Goal: Task Accomplishment & Management: Manage account settings

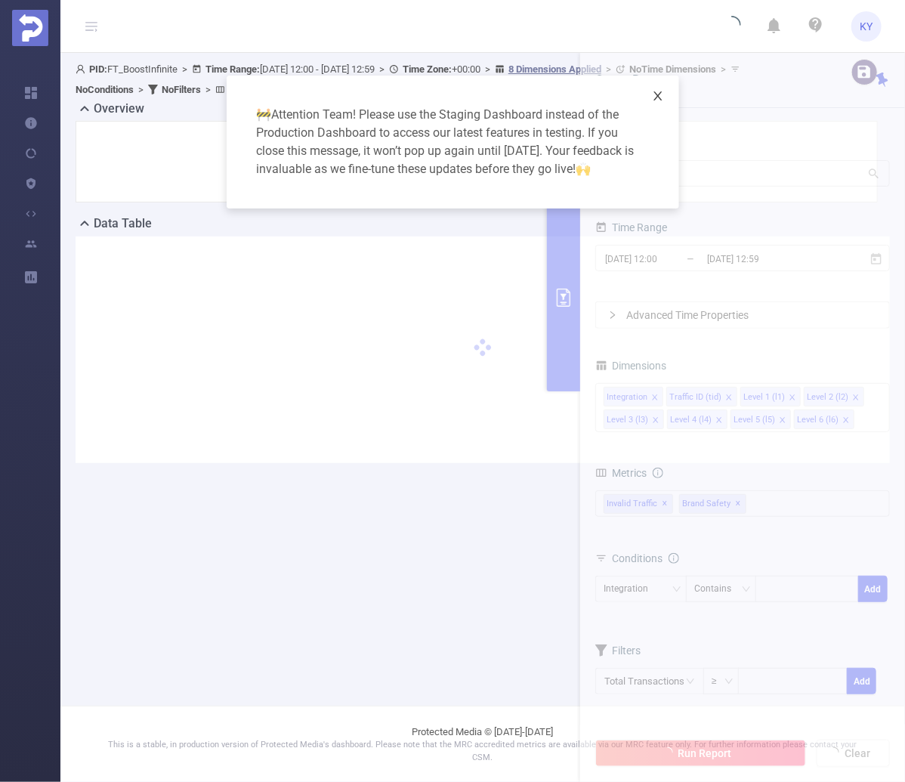
click at [667, 88] on span "Close" at bounding box center [658, 97] width 42 height 42
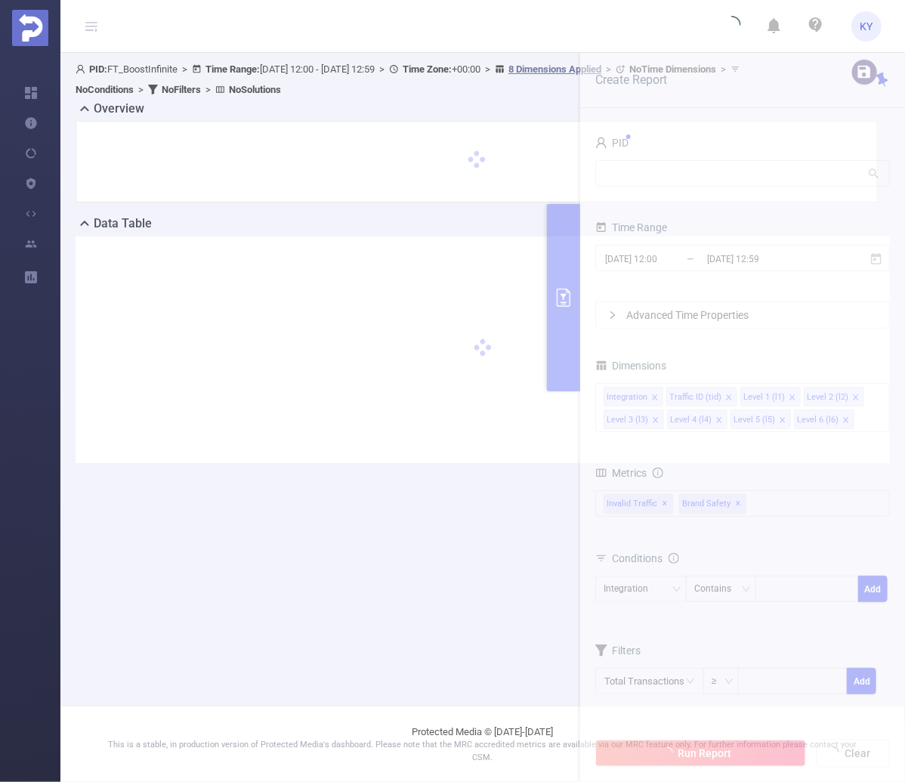
click at [655, 101] on body "KY Overview Help Center (New) Usage Notification Blocking Policy Integrations U…" at bounding box center [452, 391] width 905 height 782
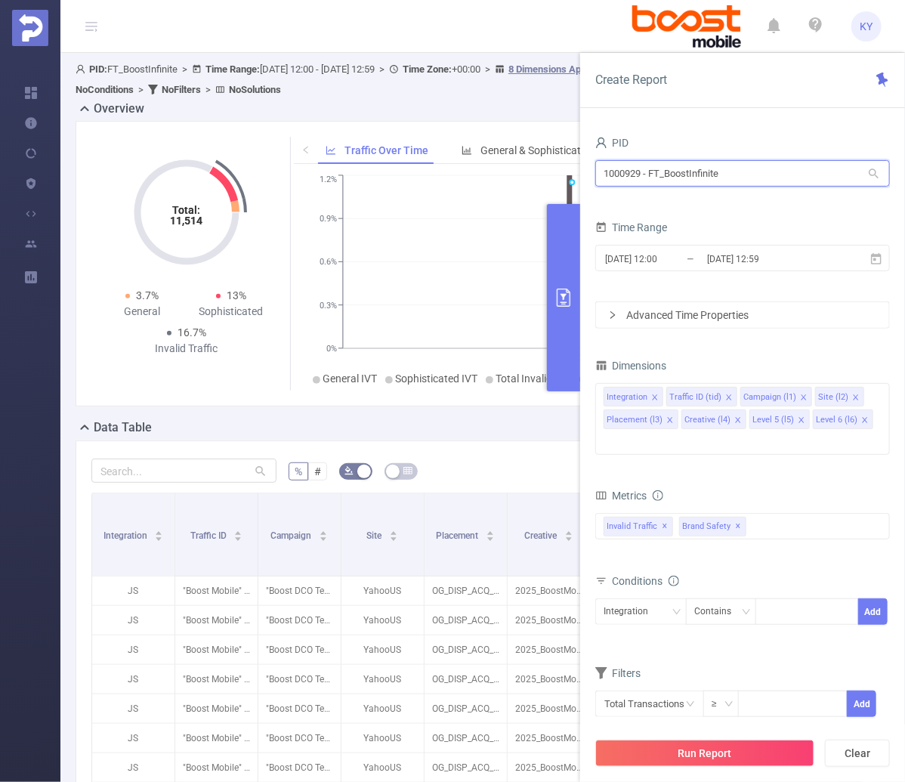
click at [692, 179] on input "1000929 - FT_BoostInfinite" at bounding box center [743, 173] width 295 height 26
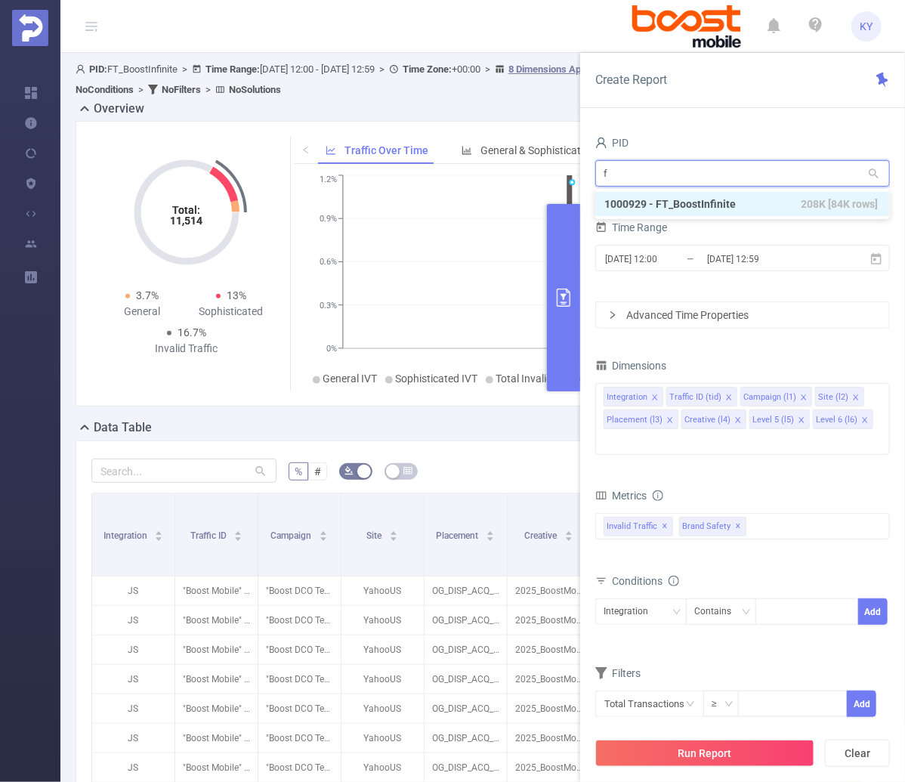
type input "fa"
click at [676, 203] on li "1000933 - FT_FanDuel 194 [191 rows]" at bounding box center [743, 204] width 295 height 24
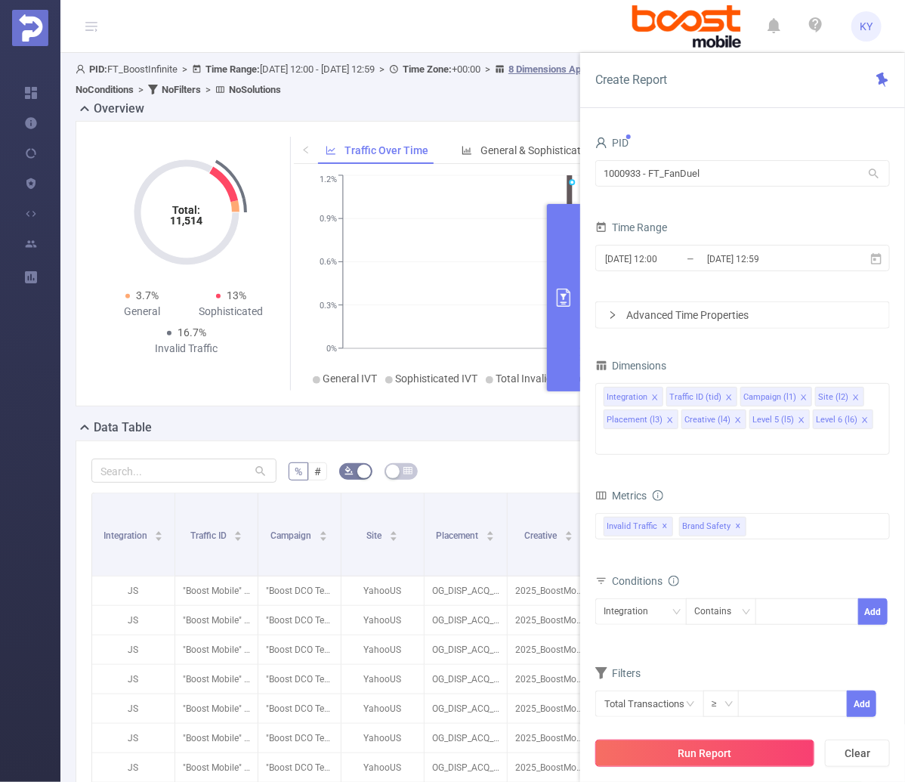
click at [729, 744] on button "Run Report" at bounding box center [705, 753] width 219 height 27
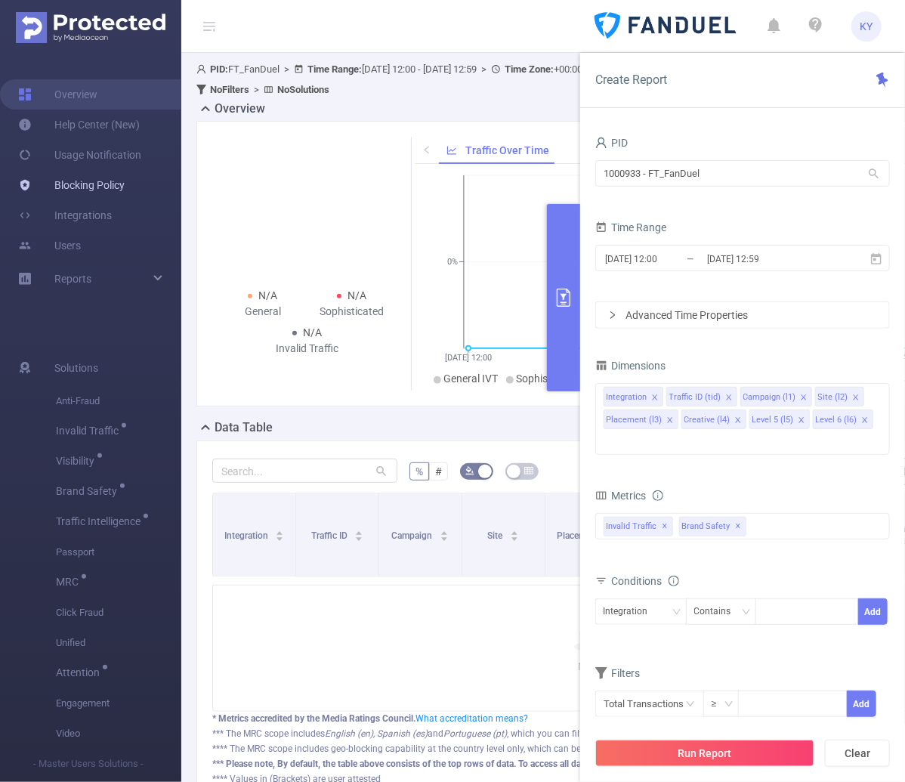
click at [114, 175] on link "Blocking Policy" at bounding box center [71, 185] width 107 height 30
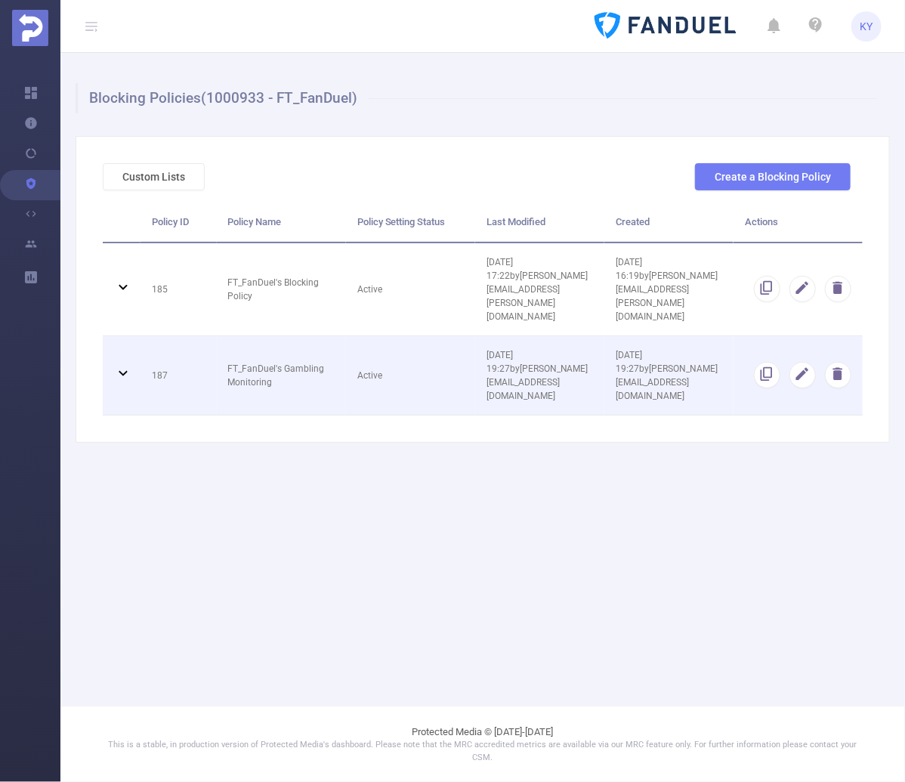
click at [423, 342] on td "Active" at bounding box center [410, 375] width 129 height 79
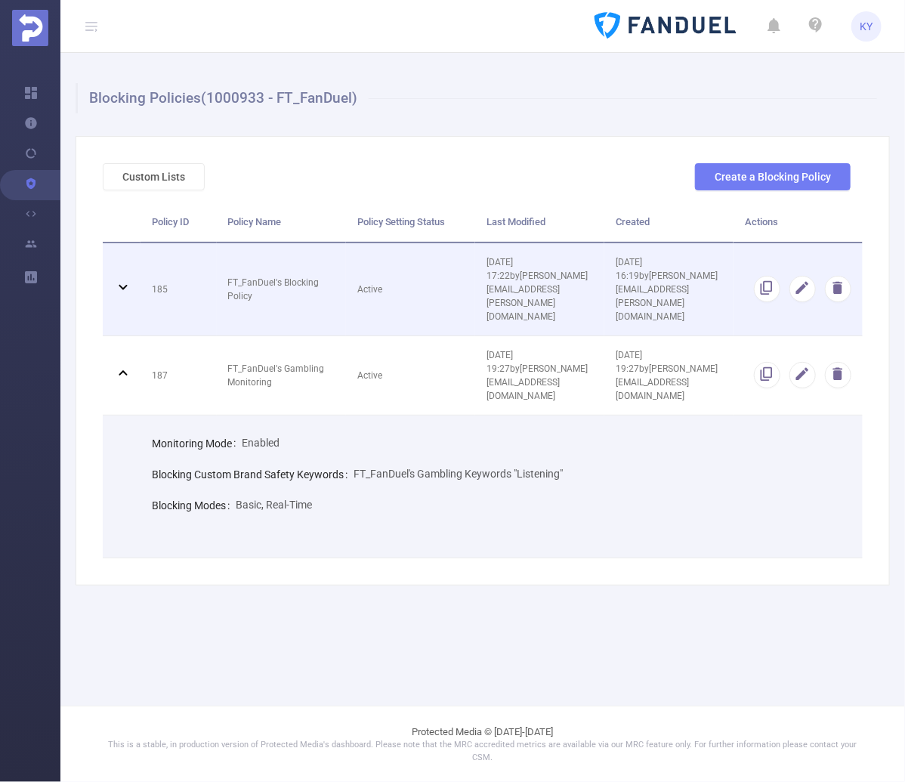
click at [410, 295] on td "Active" at bounding box center [410, 289] width 129 height 93
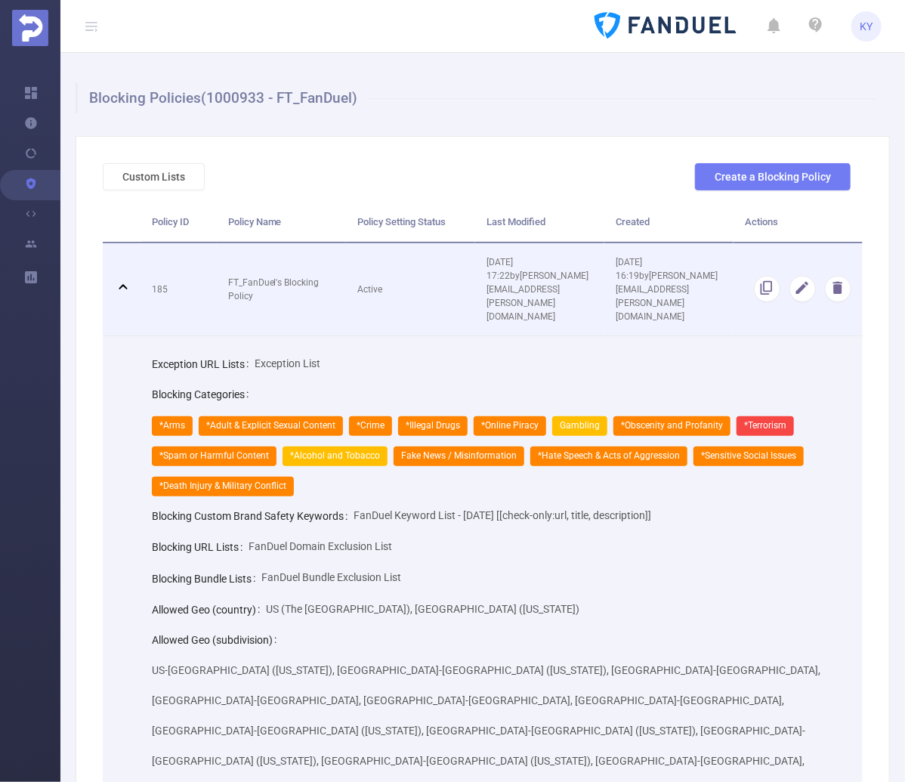
click at [439, 274] on td "Active" at bounding box center [410, 289] width 129 height 93
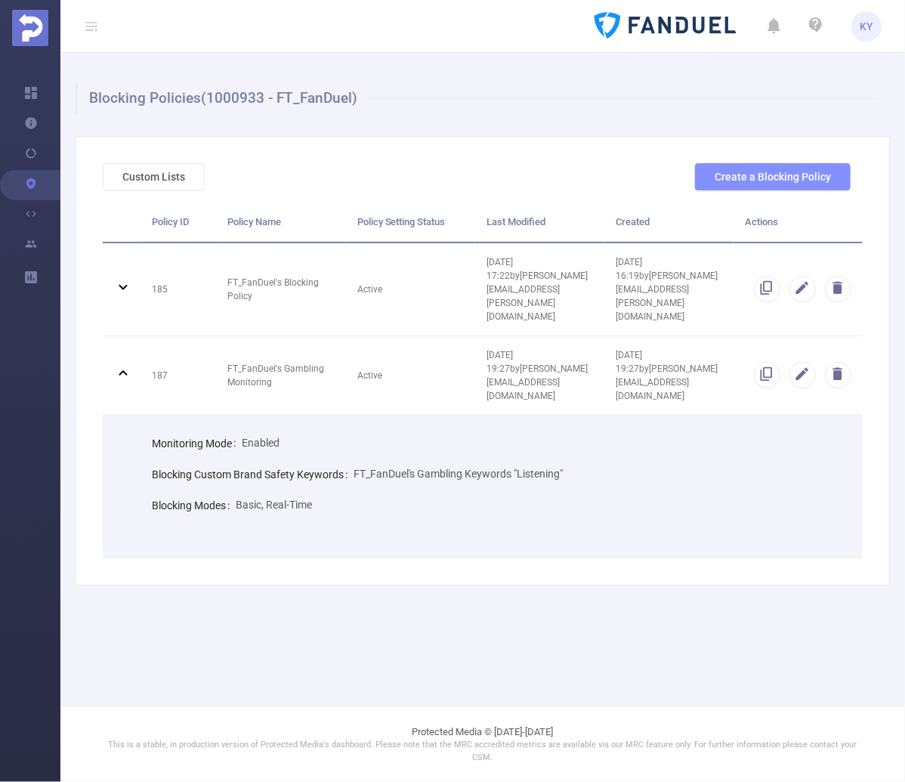
click at [735, 175] on button "Create a Blocking Policy" at bounding box center [773, 176] width 156 height 27
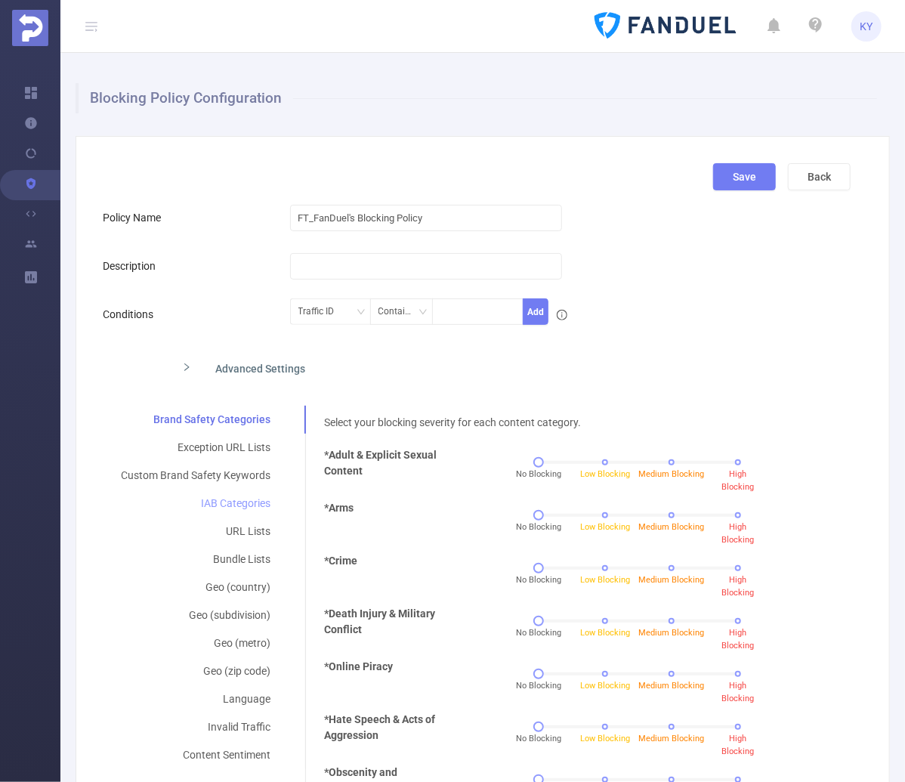
click at [246, 502] on div "IAB Categories" at bounding box center [196, 504] width 186 height 28
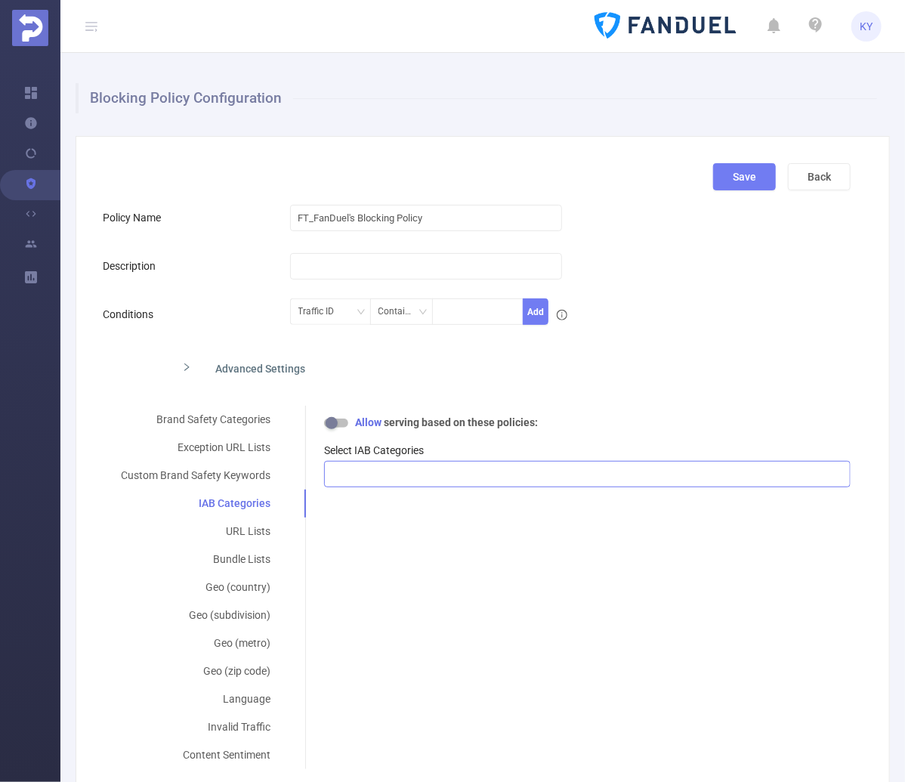
click at [407, 484] on div at bounding box center [588, 474] width 510 height 25
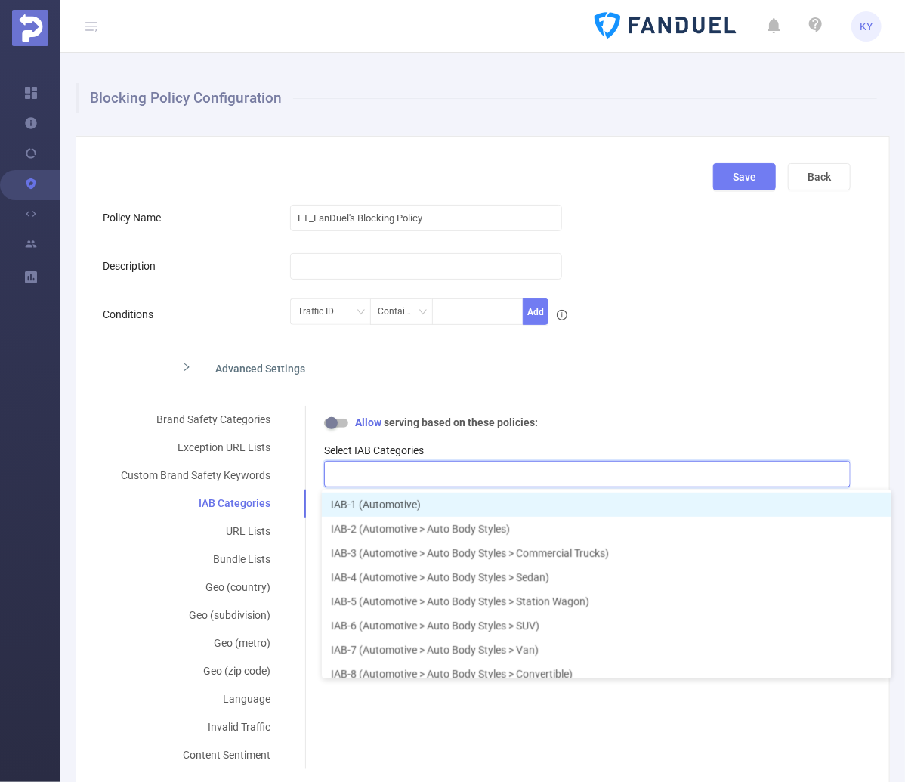
click at [407, 477] on div at bounding box center [588, 474] width 510 height 25
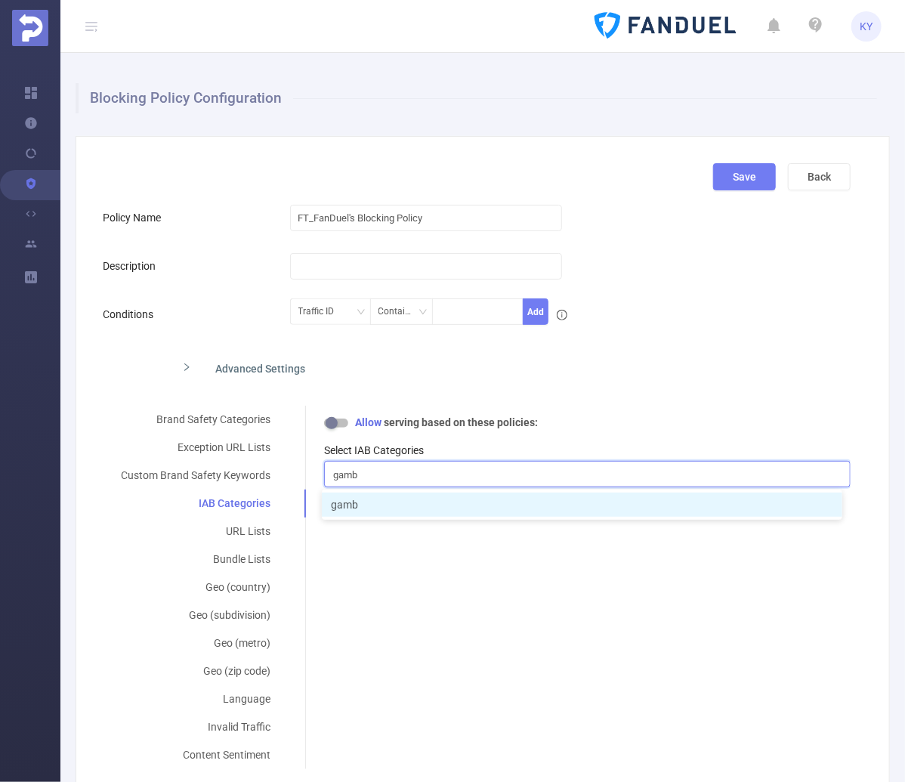
type input "gamb"
click at [473, 436] on div "Select IAB Categories gamb gamb" at bounding box center [587, 460] width 527 height 58
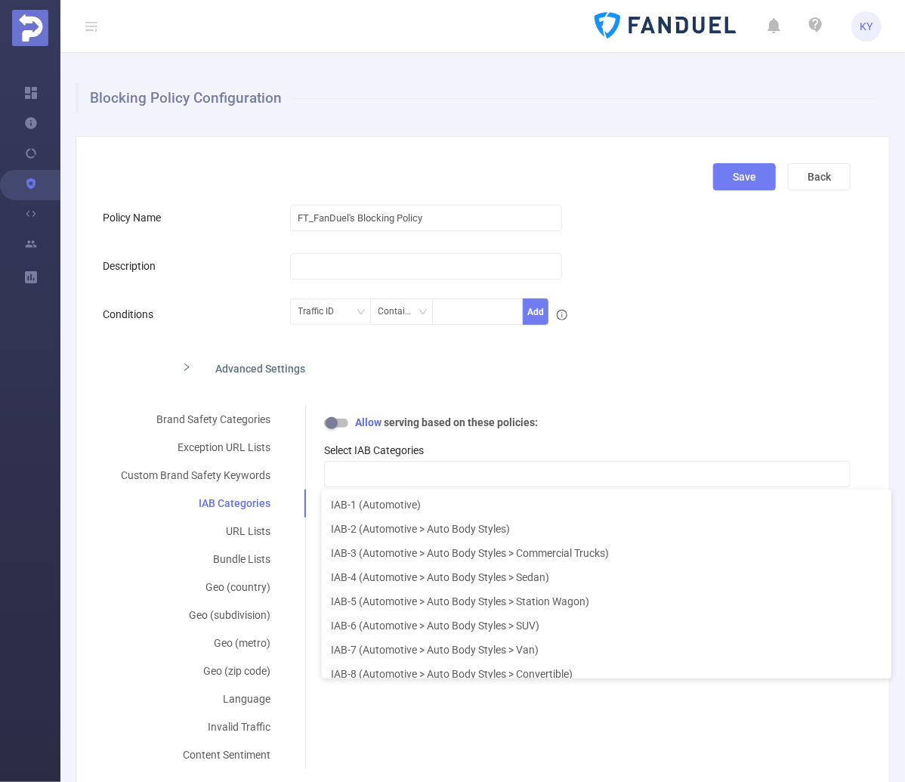
click at [331, 422] on button "button" at bounding box center [336, 423] width 24 height 9
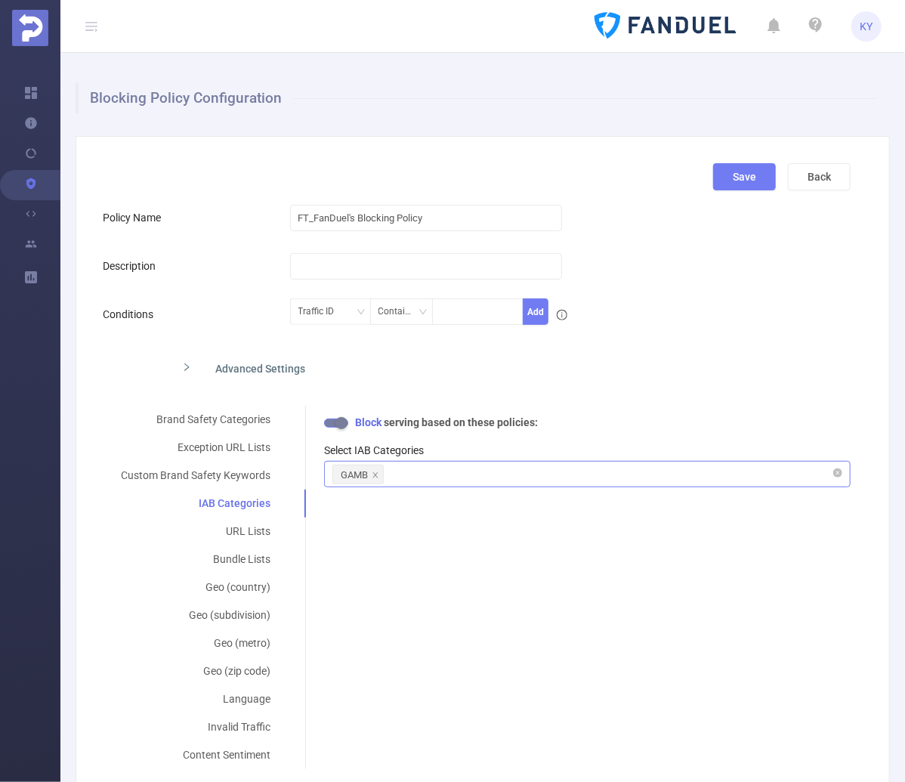
click at [368, 473] on li "GAMB" at bounding box center [358, 475] width 51 height 20
click at [376, 474] on icon "icon: close" at bounding box center [376, 476] width 8 height 8
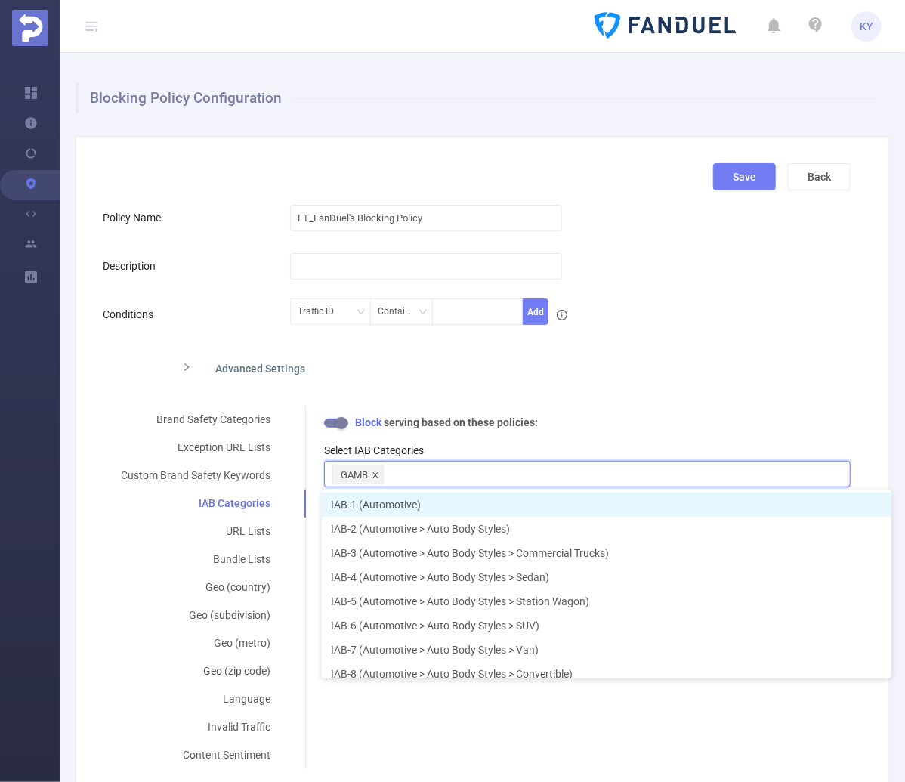
click at [370, 473] on div "GAMB" at bounding box center [588, 474] width 510 height 25
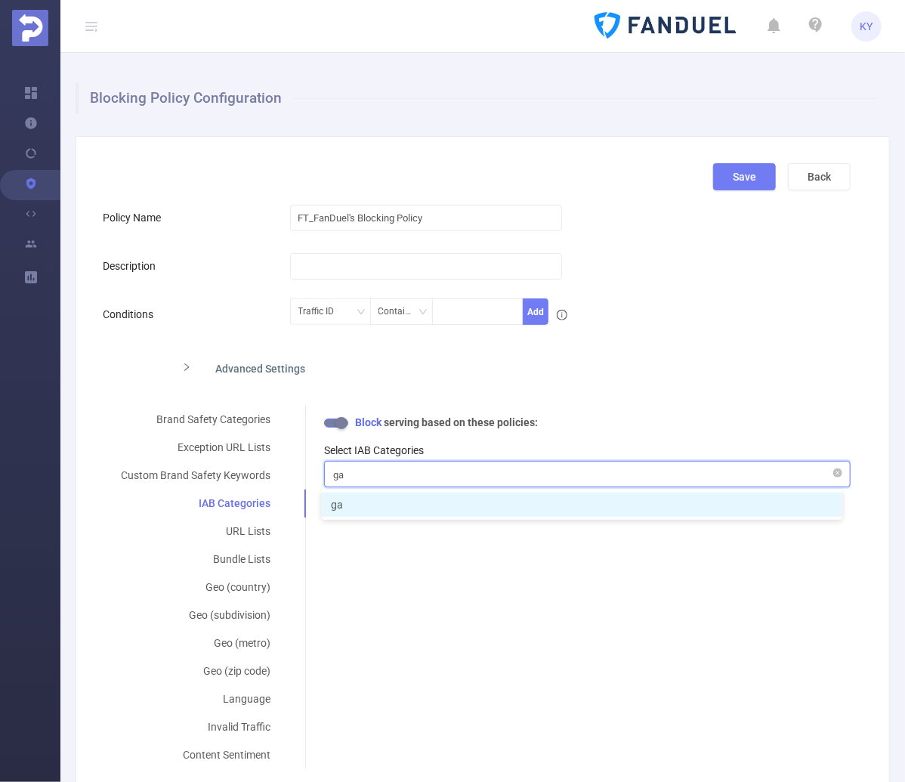
type input "ga"
click at [574, 451] on div "Select IAB Categories" at bounding box center [587, 451] width 527 height 16
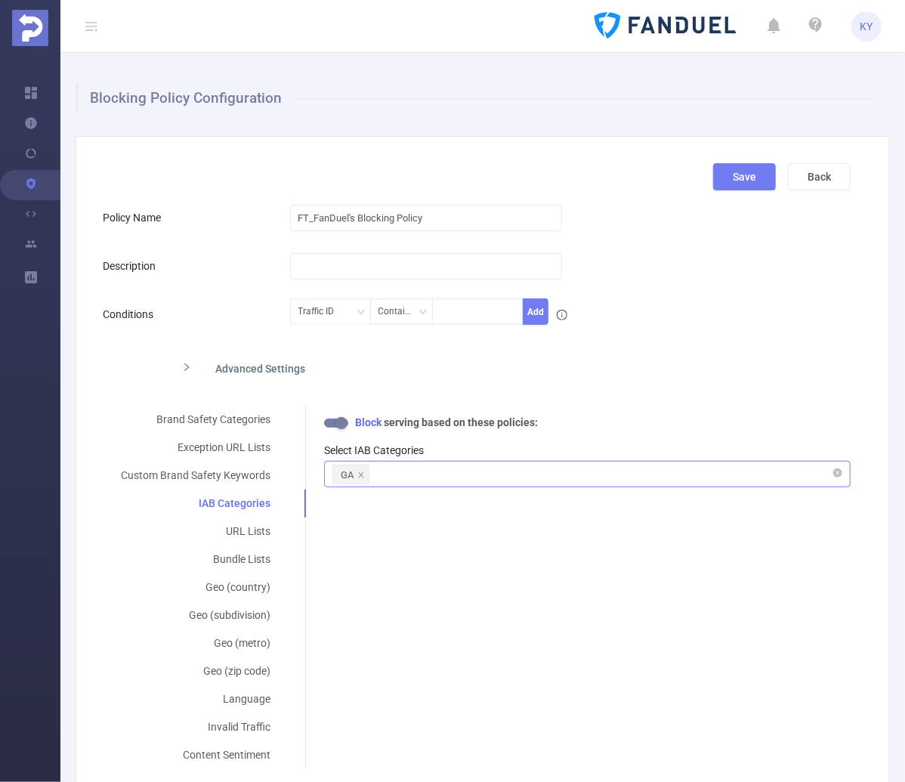
click at [586, 471] on div "GA" at bounding box center [588, 474] width 510 height 25
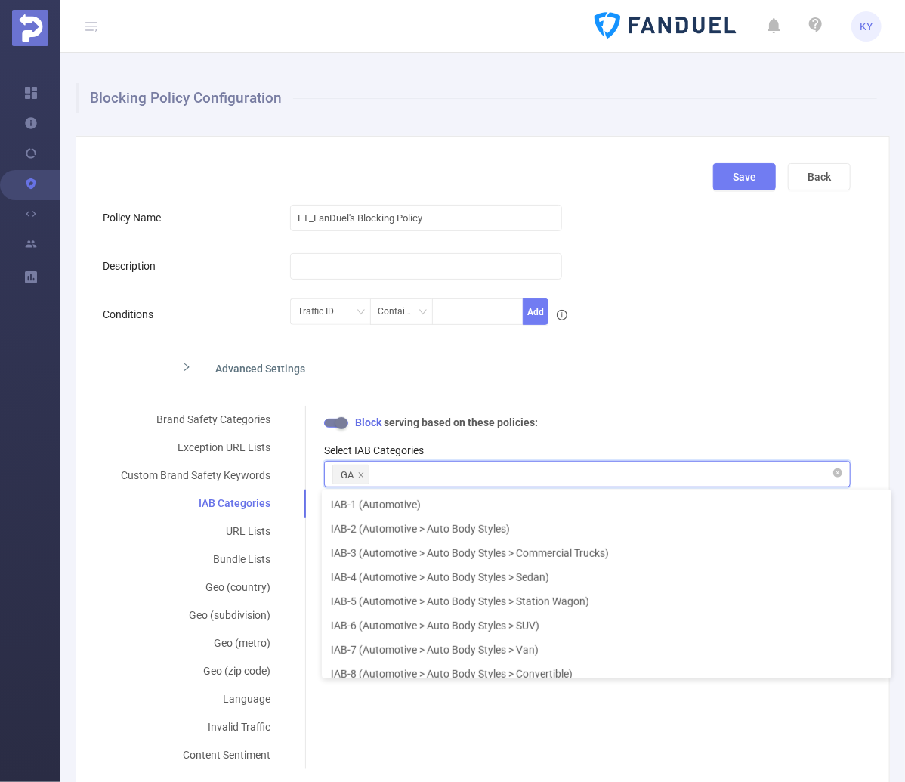
scroll to position [17977, 0]
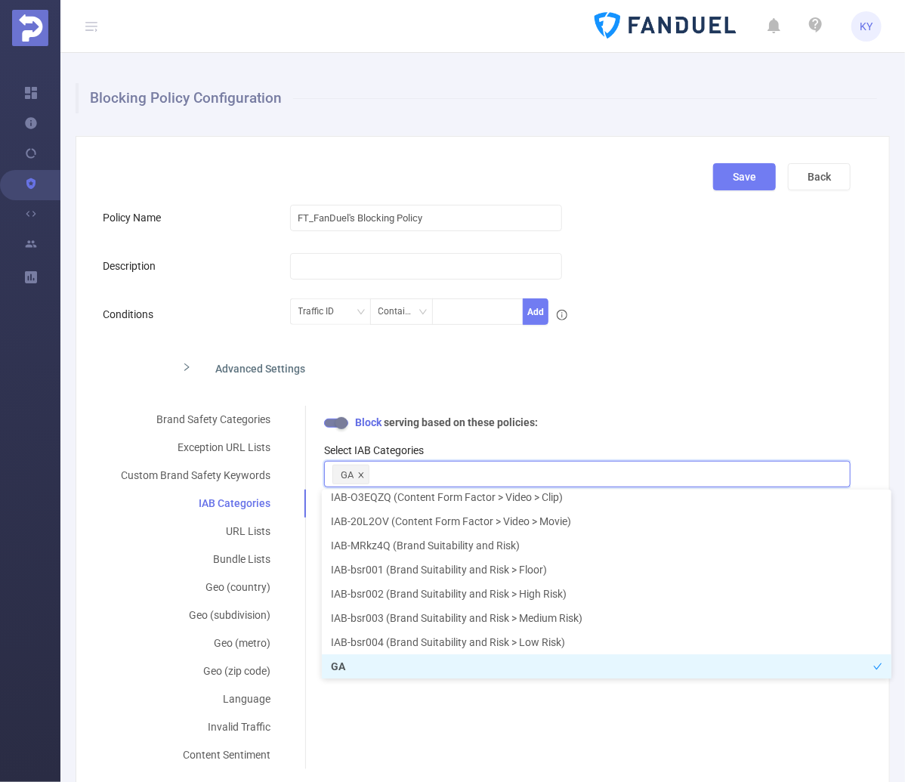
click at [359, 474] on icon "icon: close" at bounding box center [361, 476] width 8 height 8
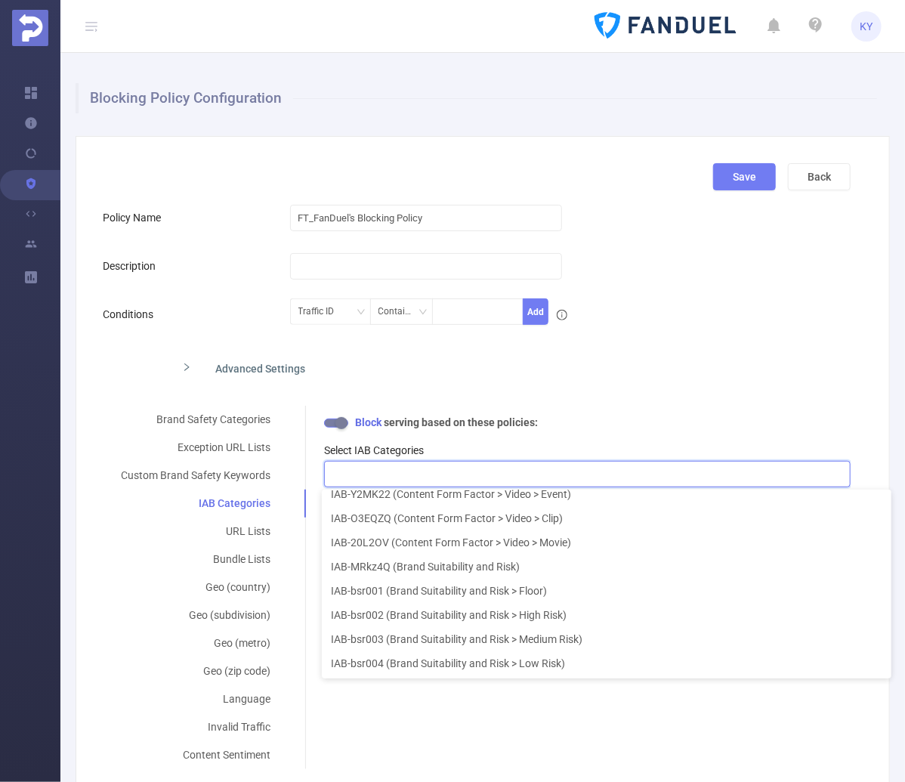
scroll to position [3, 0]
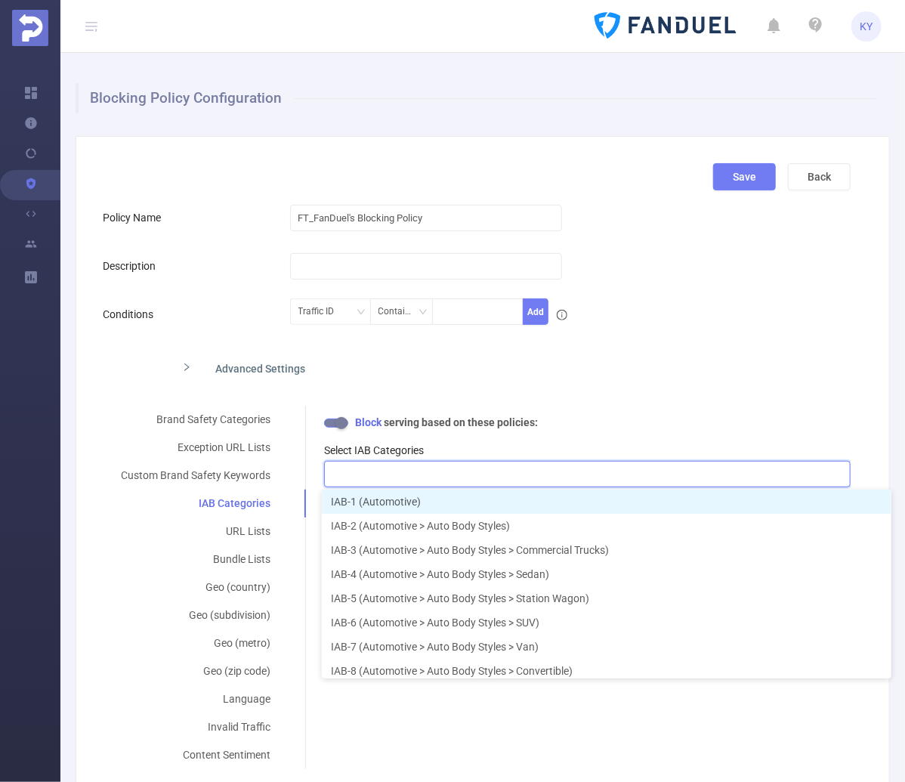
click at [361, 474] on div at bounding box center [588, 474] width 510 height 25
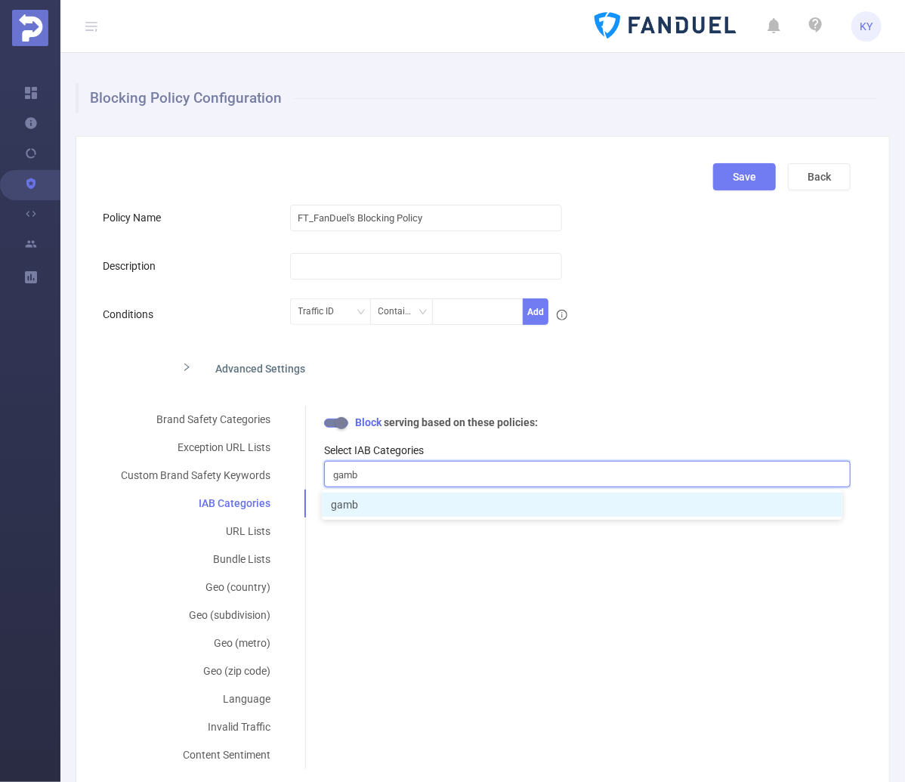
type input "gamb"
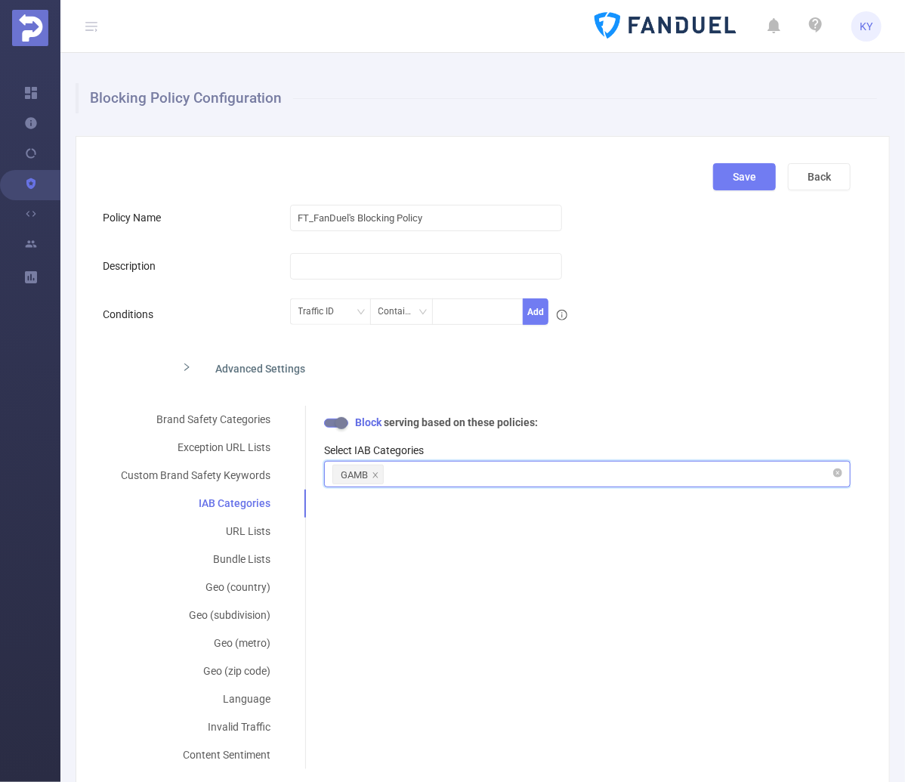
click at [379, 475] on li "GAMB" at bounding box center [358, 475] width 51 height 20
click at [376, 472] on icon "icon: close" at bounding box center [376, 476] width 8 height 8
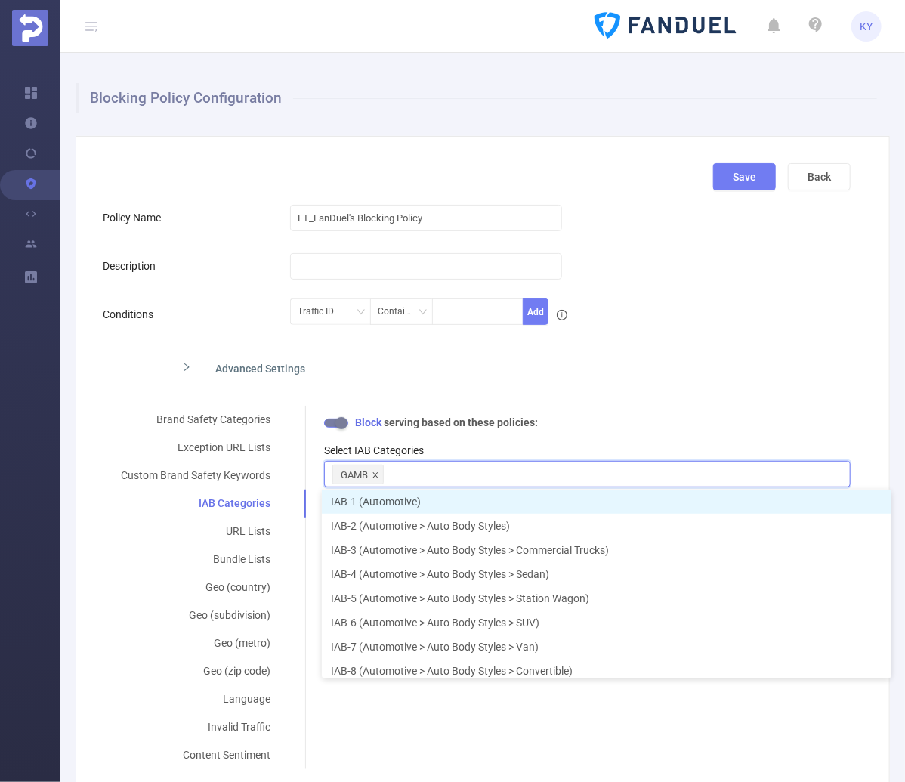
click at [376, 475] on div "GAMB" at bounding box center [588, 474] width 510 height 25
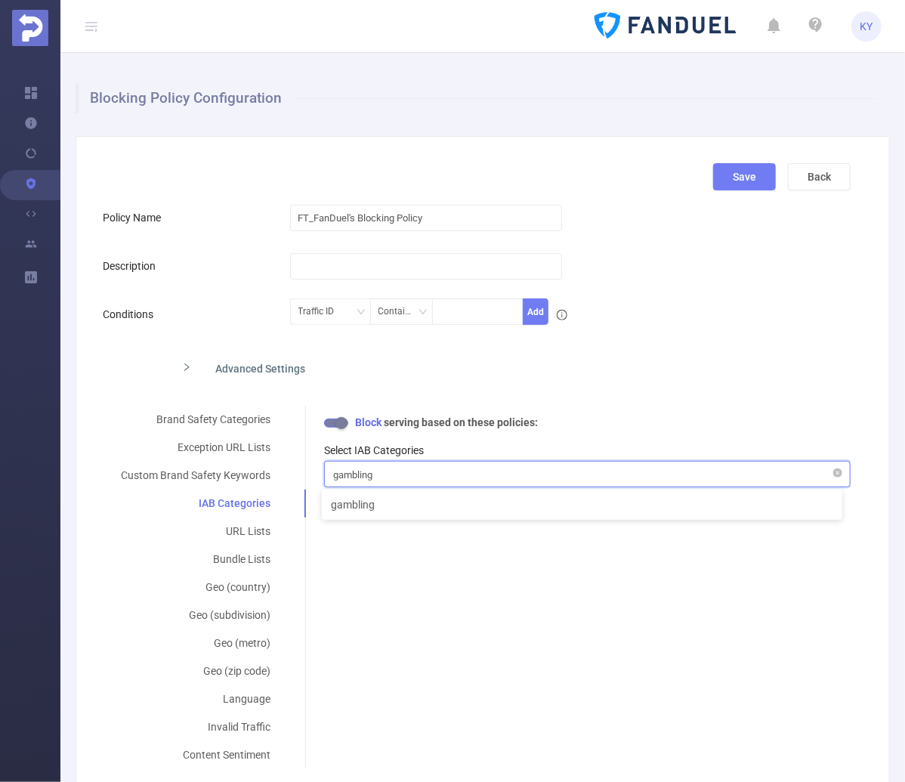
type input "gambling"
click at [394, 475] on icon "icon: close" at bounding box center [398, 476] width 8 height 8
click at [677, 431] on div "Select IAB Categories" at bounding box center [587, 460] width 527 height 58
click at [460, 515] on div "Brand Safety Categories Exception URL Lists Custom Brand Safety Keywords IAB Ca…" at bounding box center [477, 588] width 748 height 364
click at [441, 477] on div at bounding box center [588, 474] width 510 height 25
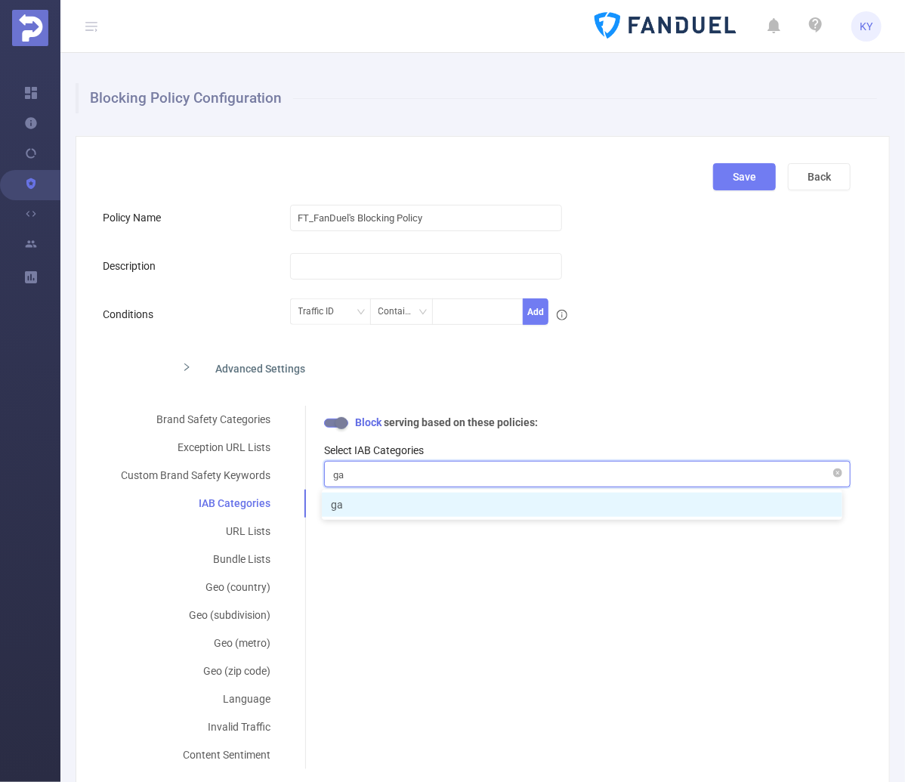
type input "g"
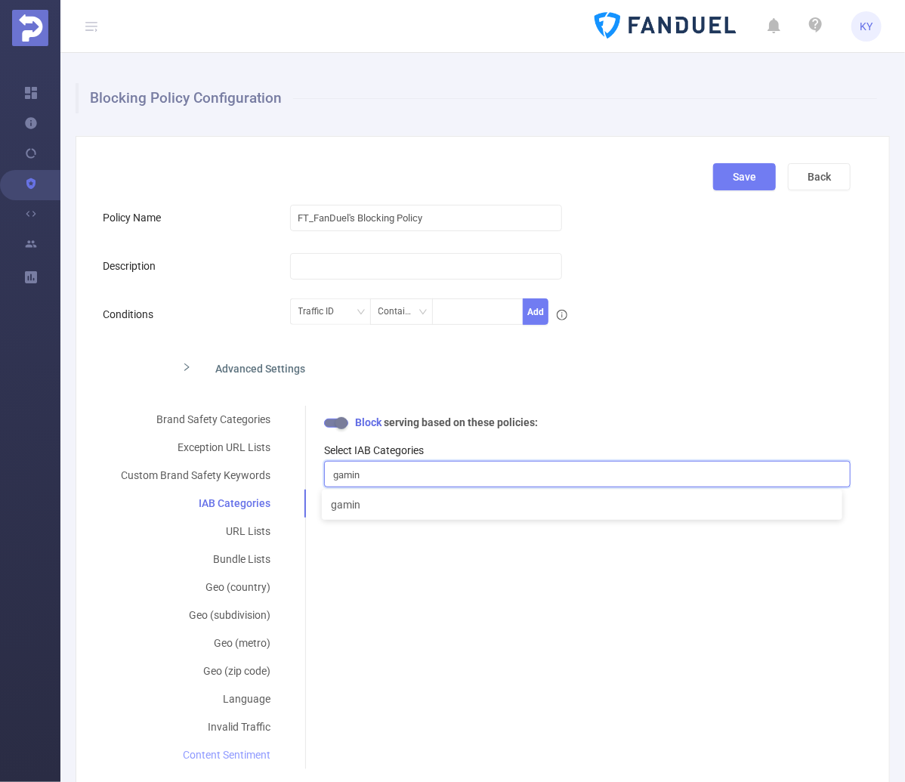
type input "gamin"
click at [234, 757] on div "Content Sentiment" at bounding box center [196, 755] width 186 height 28
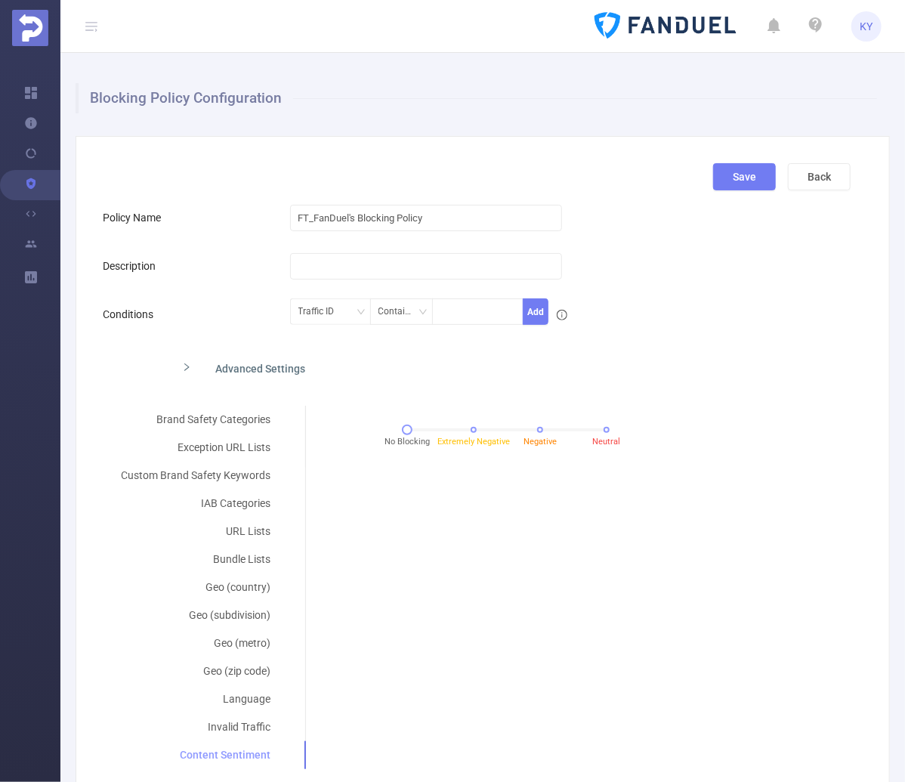
click at [244, 753] on div "Content Sentiment" at bounding box center [196, 755] width 186 height 28
click at [252, 502] on div "IAB Categories" at bounding box center [196, 504] width 186 height 28
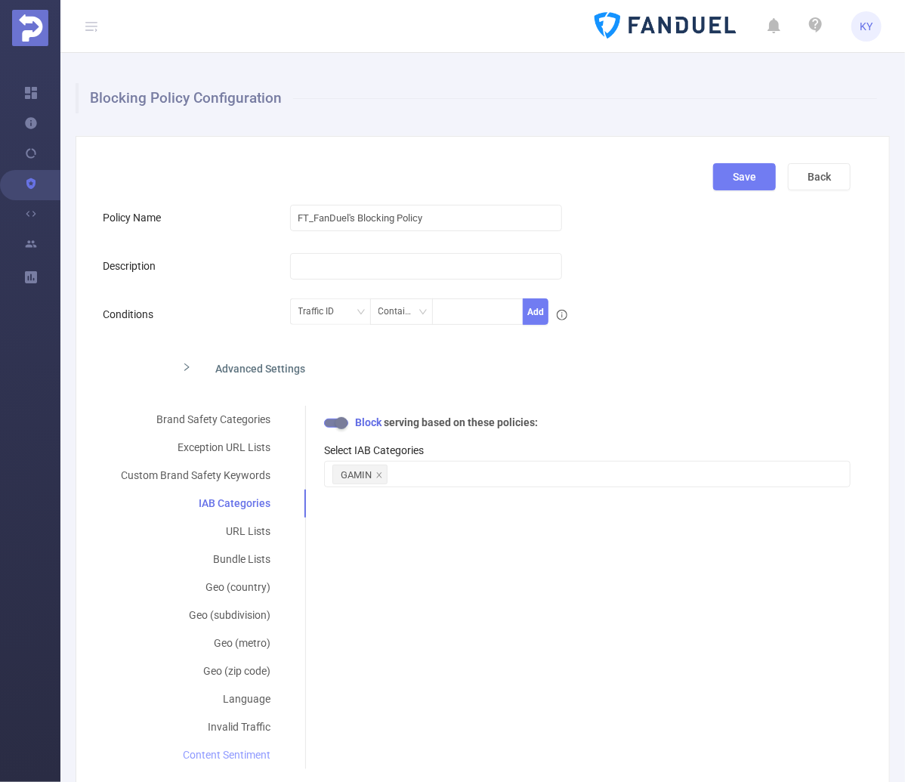
click at [257, 752] on div "Content Sentiment" at bounding box center [196, 755] width 186 height 28
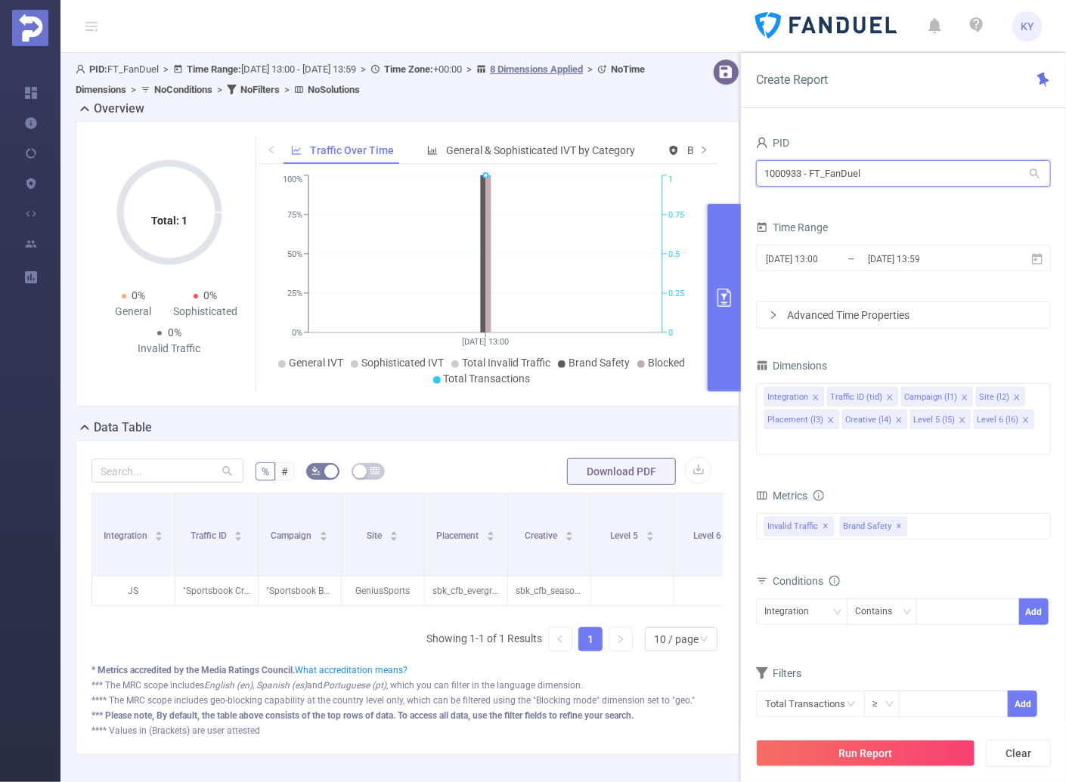
click at [948, 171] on input "1000933 - FT_FanDuel" at bounding box center [903, 173] width 295 height 26
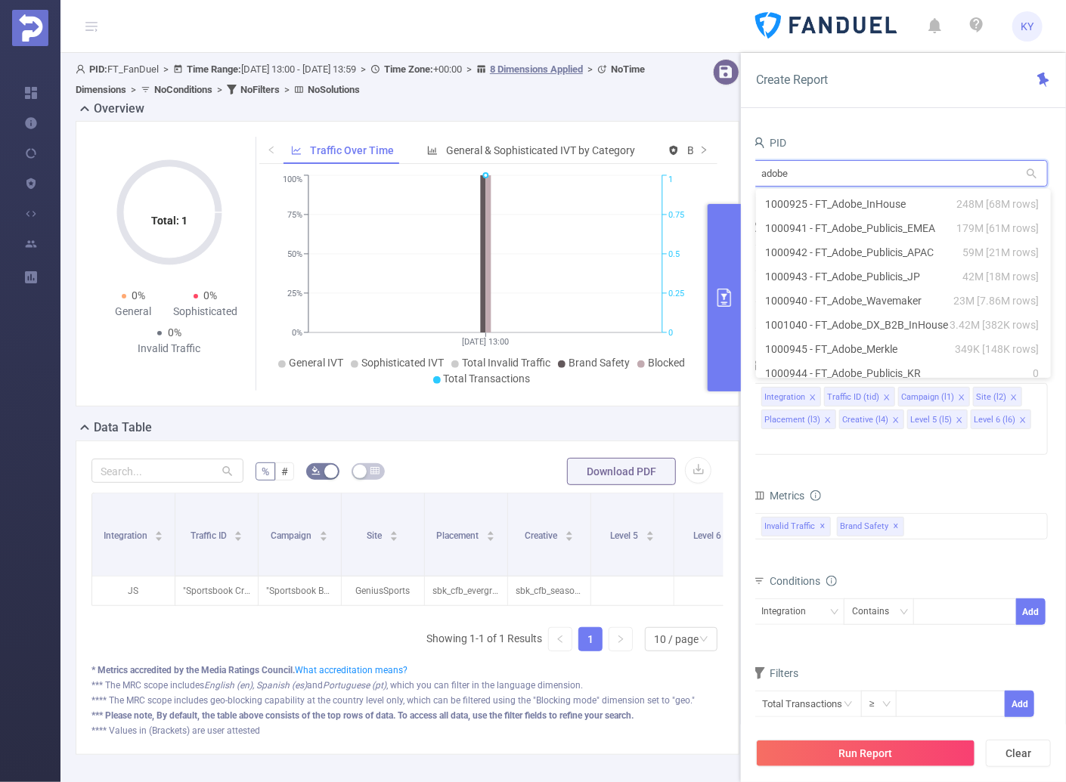
type input "adobe"
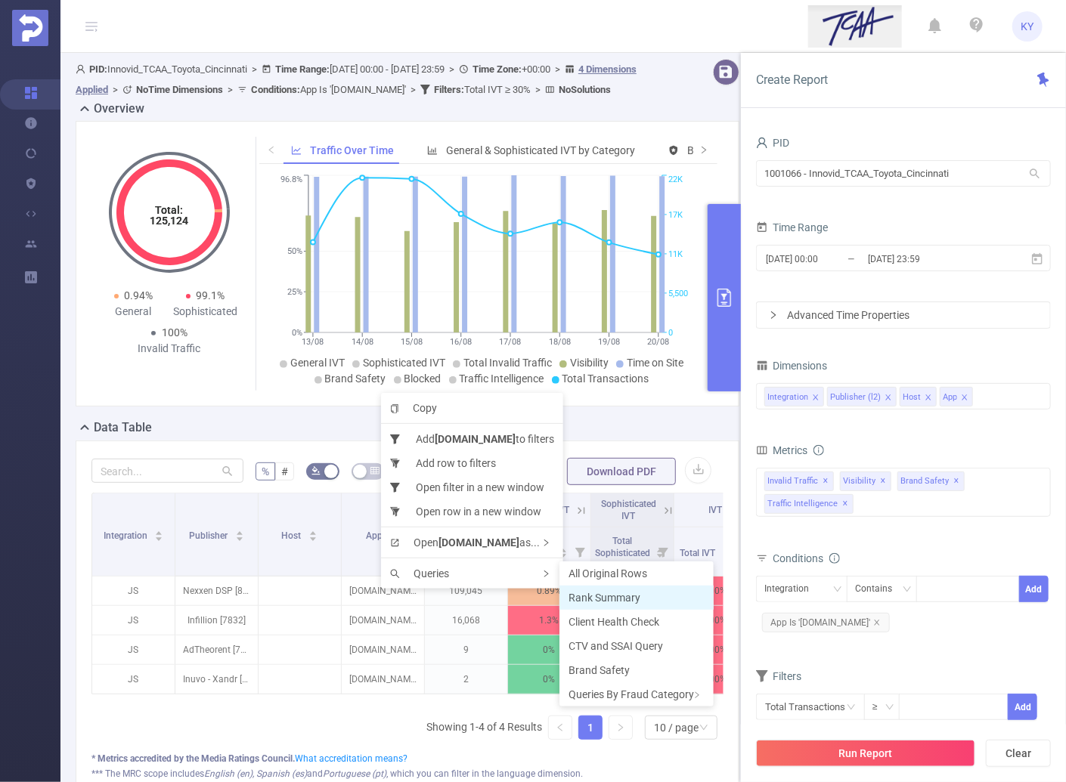
click at [639, 597] on li "Rank Summary" at bounding box center [636, 598] width 154 height 24
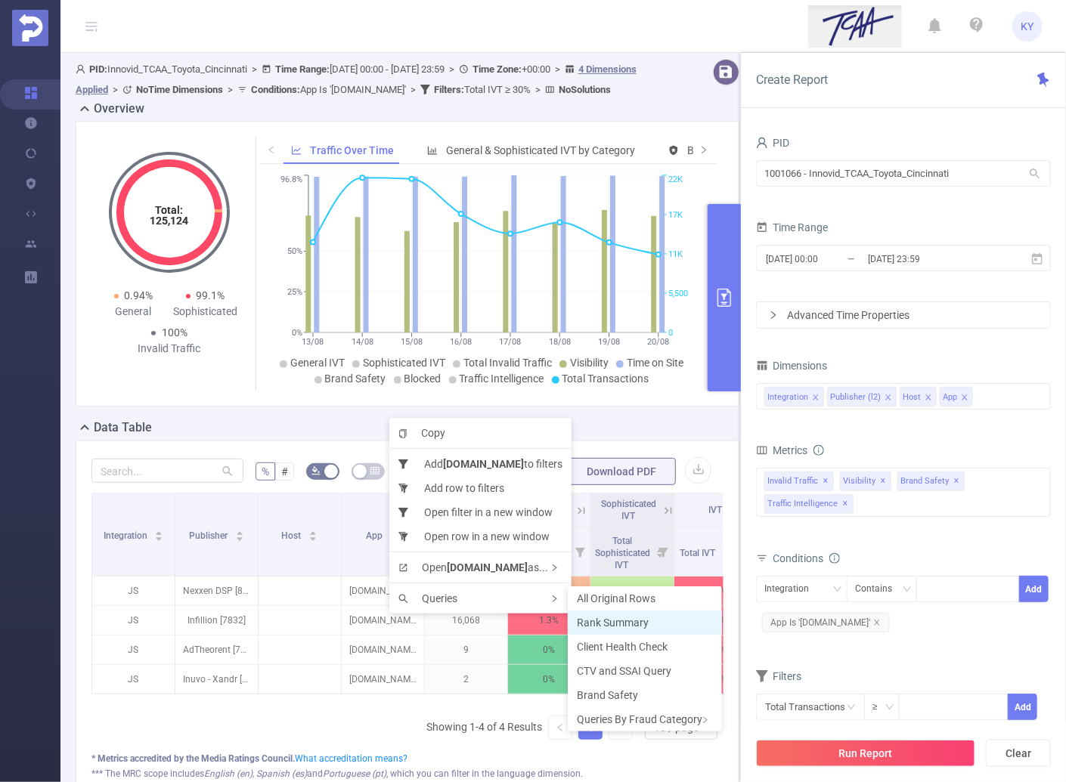
click at [601, 624] on span "Rank Summary" at bounding box center [613, 623] width 72 height 12
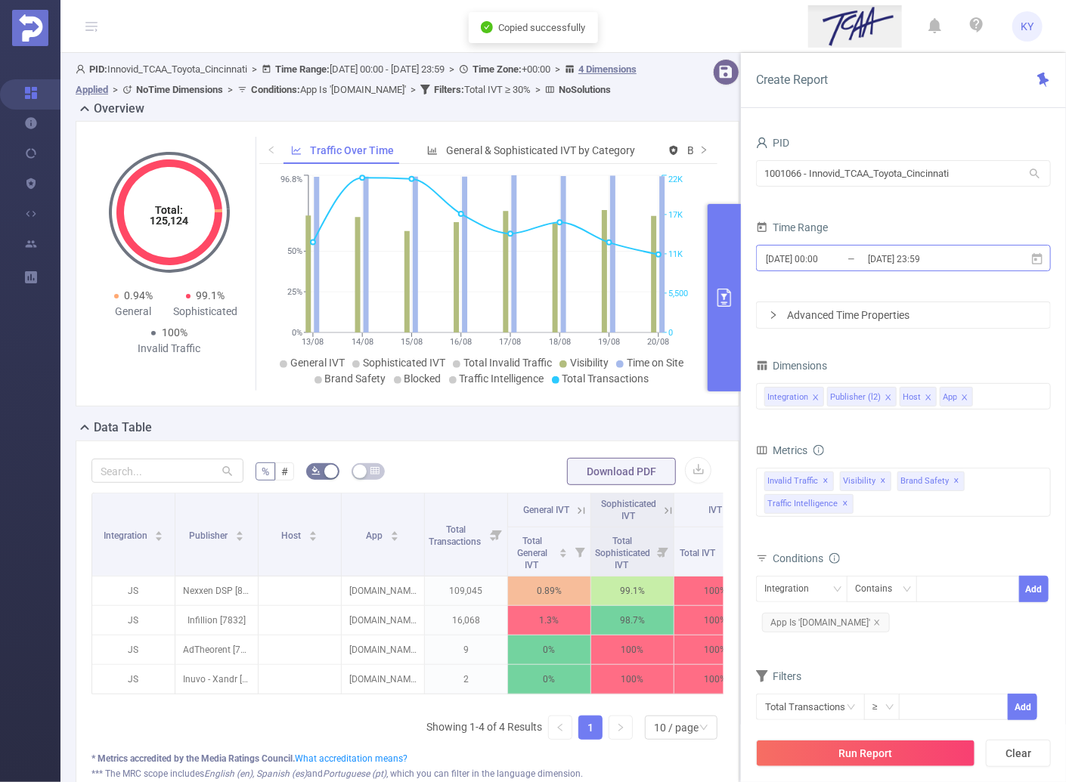
click at [952, 258] on input "2025-08-20 23:59" at bounding box center [927, 259] width 122 height 20
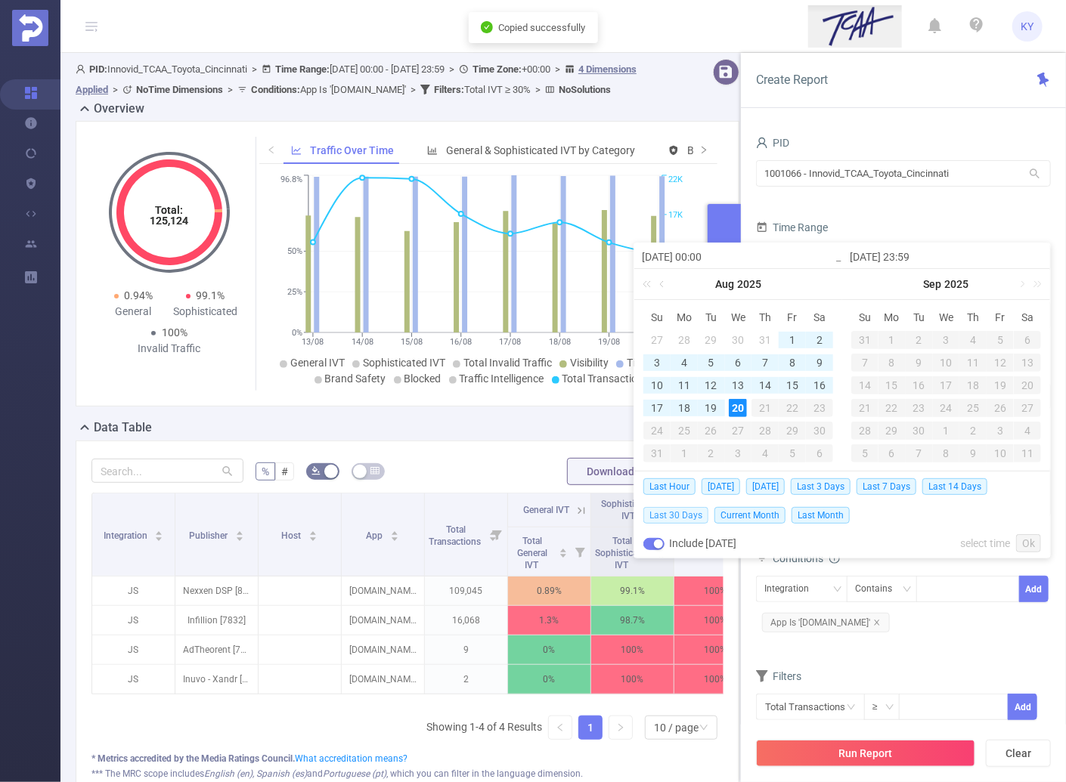
click at [677, 513] on span "Last 30 Days" at bounding box center [675, 515] width 65 height 17
type input "2025-07-21 00:00"
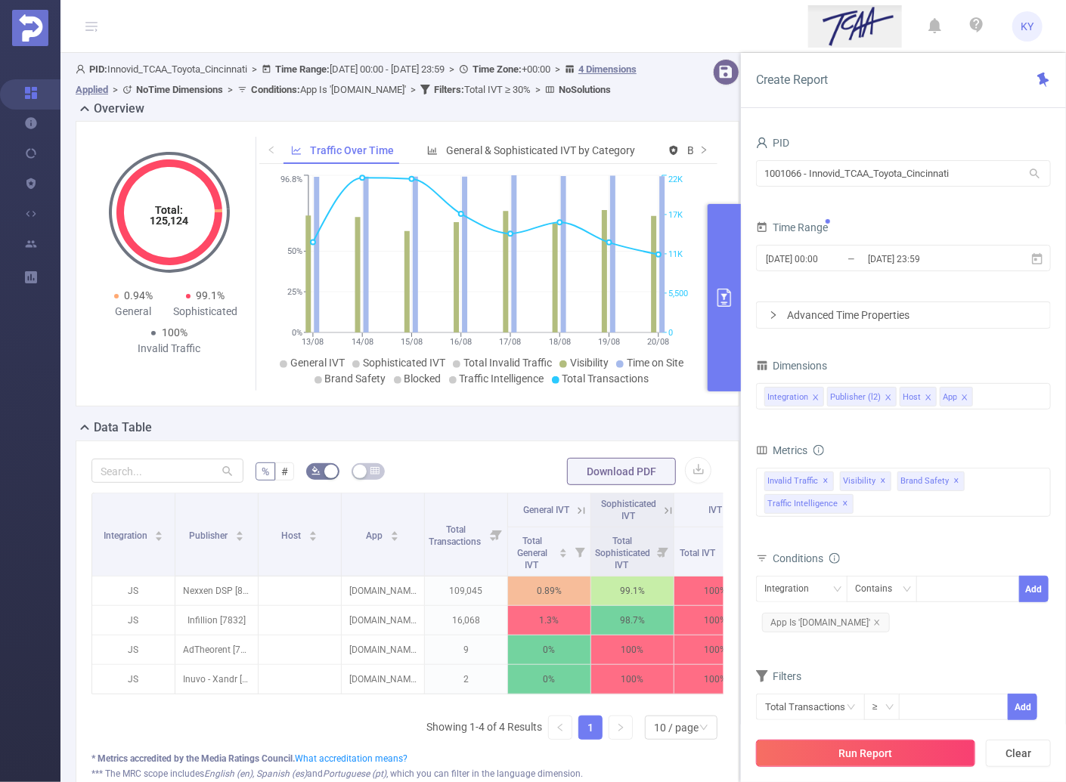
click at [865, 757] on button "Run Report" at bounding box center [865, 753] width 219 height 27
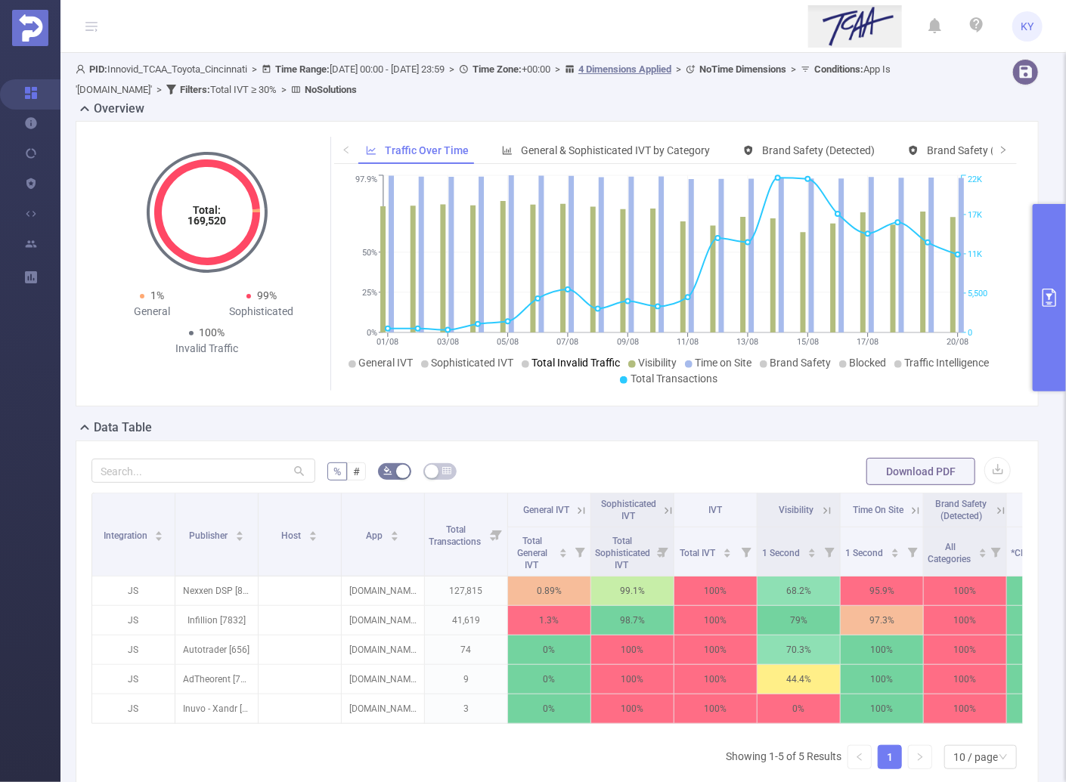
click at [537, 365] on span "Total Invalid Traffic" at bounding box center [576, 363] width 88 height 12
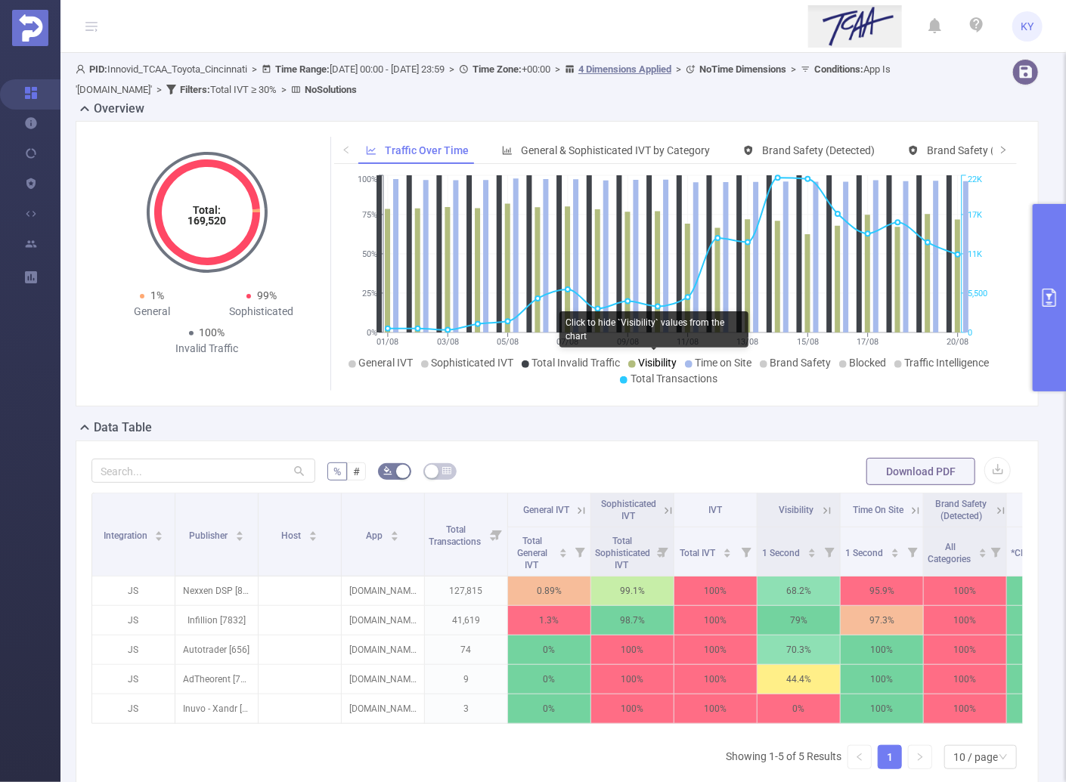
click at [648, 358] on span "Visibility" at bounding box center [658, 363] width 39 height 12
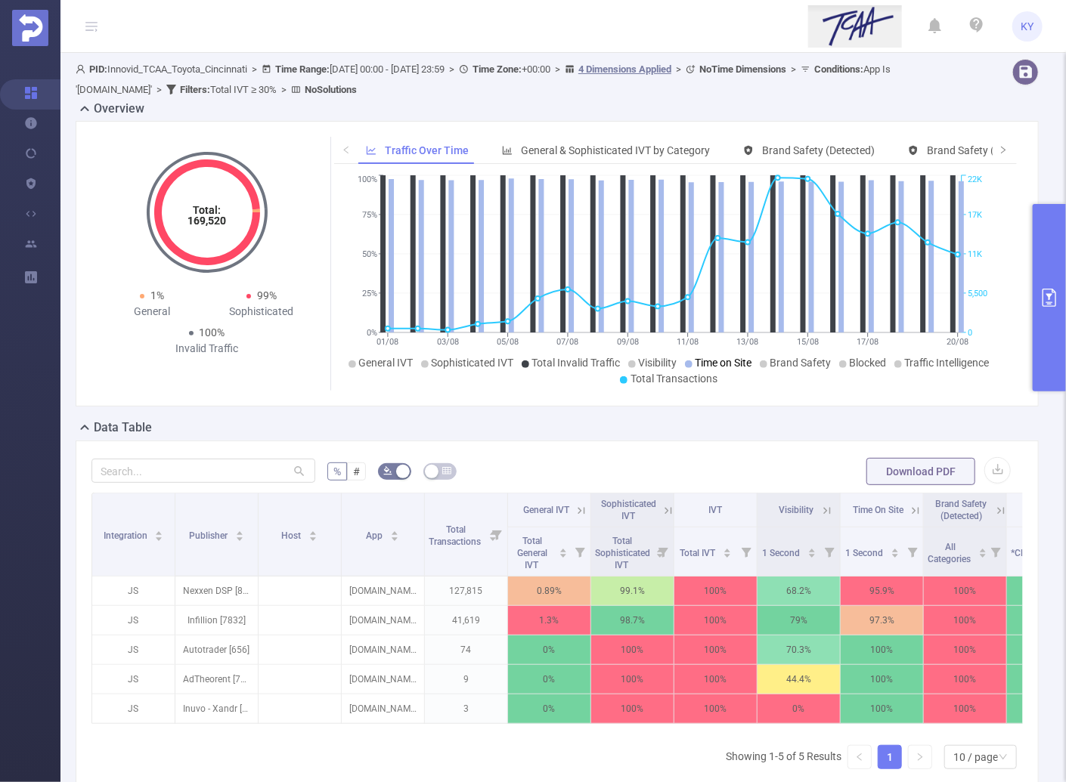
click at [699, 358] on span "Time on Site" at bounding box center [723, 363] width 57 height 12
